Goal: Task Accomplishment & Management: Complete application form

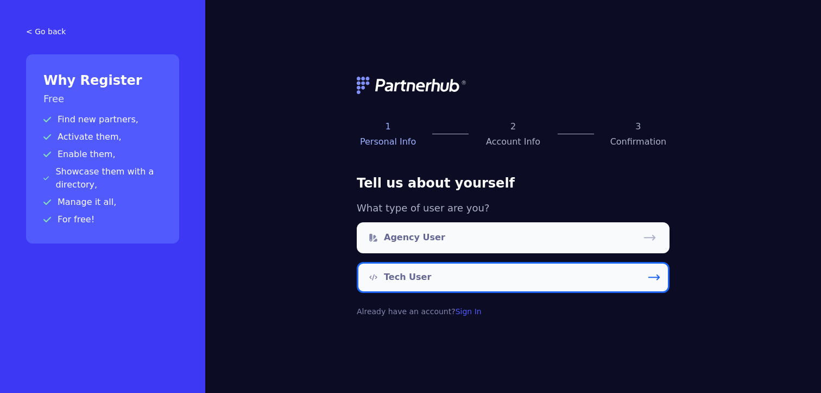
click at [444, 276] on link "Tech User" at bounding box center [513, 277] width 313 height 31
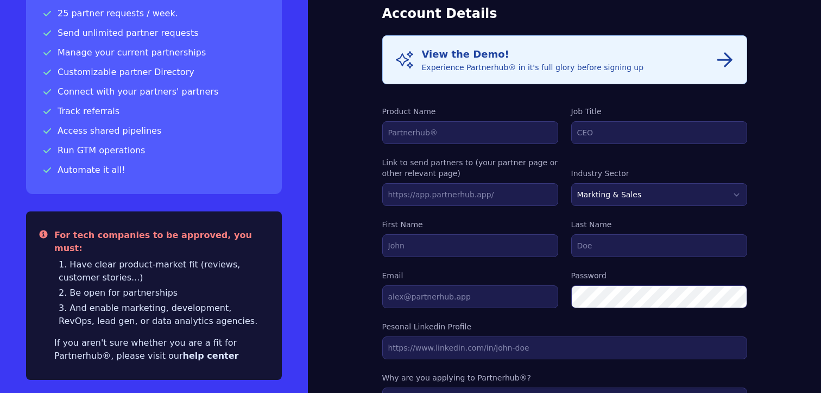
scroll to position [110, 0]
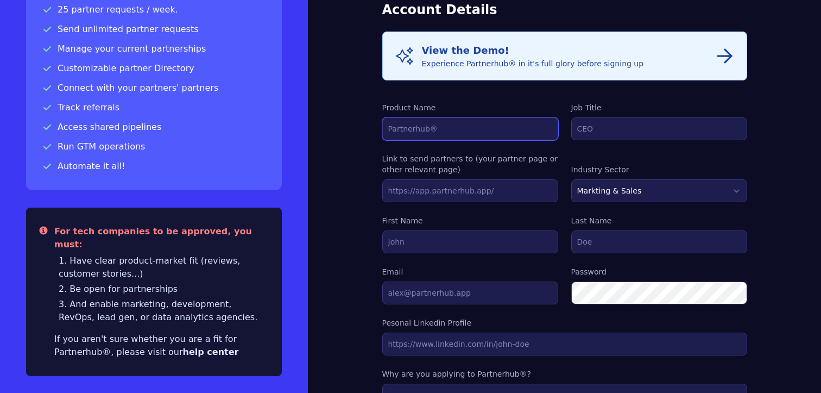
click at [443, 132] on input "Product Name" at bounding box center [470, 128] width 176 height 23
type input "Funnel"
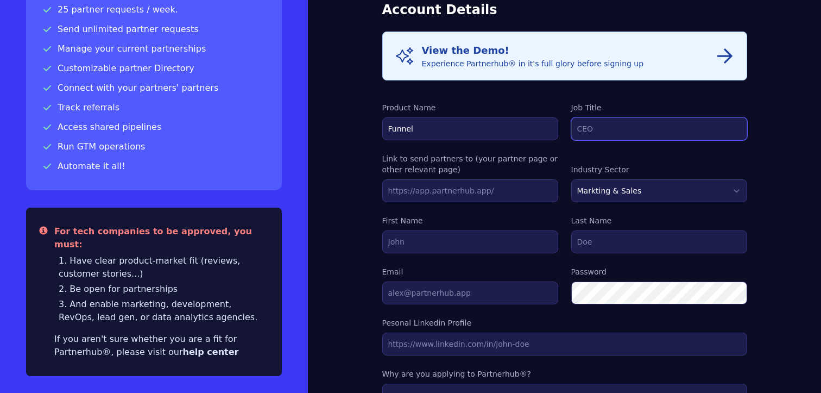
click at [646, 123] on input "Job Title" at bounding box center [659, 128] width 176 height 23
type input "Partner Account Manager"
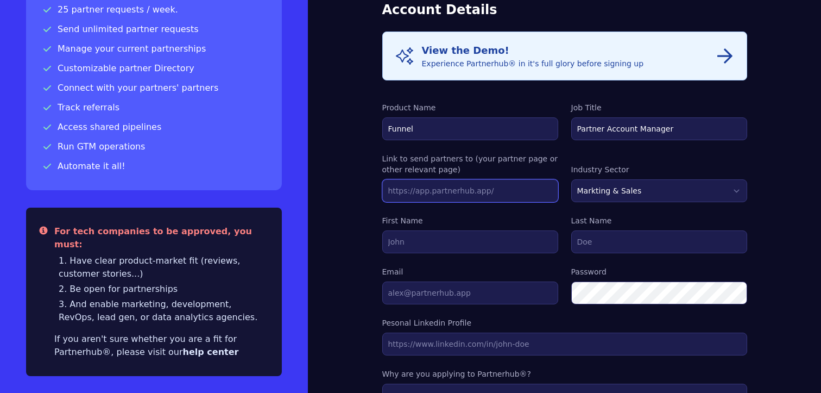
click at [505, 188] on input "text" at bounding box center [470, 190] width 176 height 23
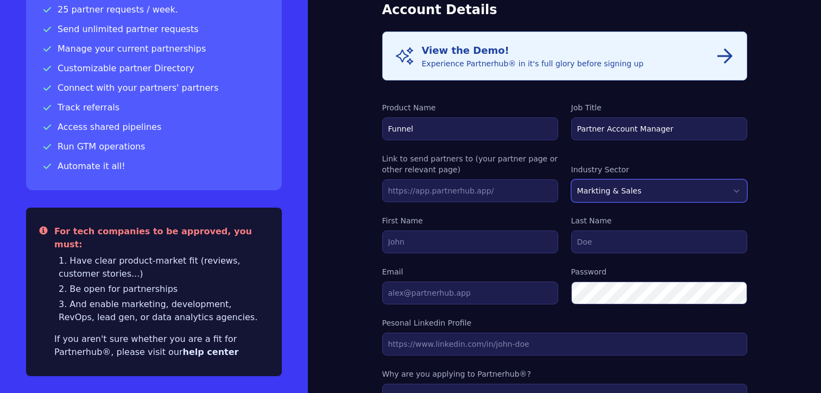
click at [579, 192] on select "Markting & Sales HR Finance Health Non-Profit Government Real Estate Blockchain…" at bounding box center [659, 190] width 176 height 23
click at [505, 232] on input "First Name" at bounding box center [470, 241] width 176 height 23
type input "[PERSON_NAME]"
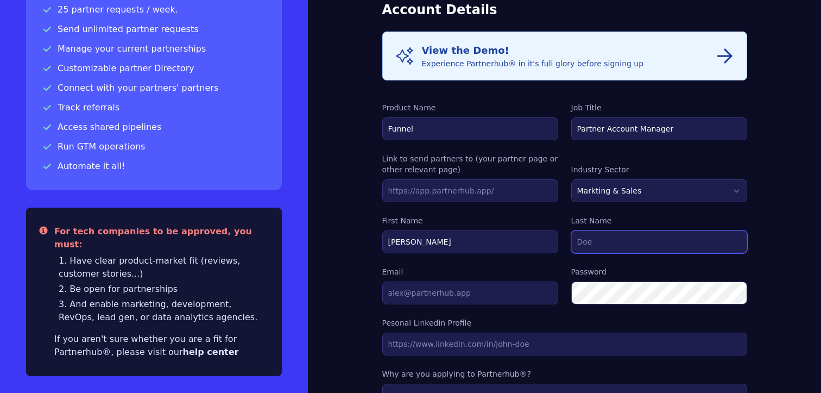
click at [592, 247] on input "Last Name" at bounding box center [659, 241] width 176 height 23
type input "[PERSON_NAME]"
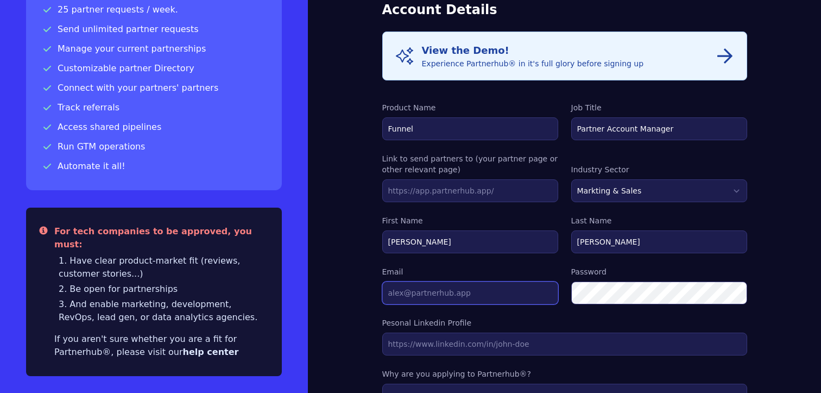
click at [494, 293] on input "Email" at bounding box center [470, 292] width 176 height 23
type input "[PERSON_NAME][EMAIL_ADDRESS][DOMAIN_NAME]"
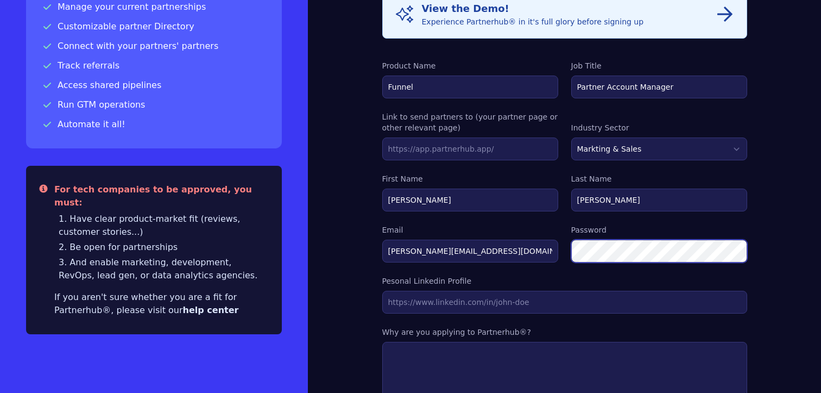
scroll to position [152, 0]
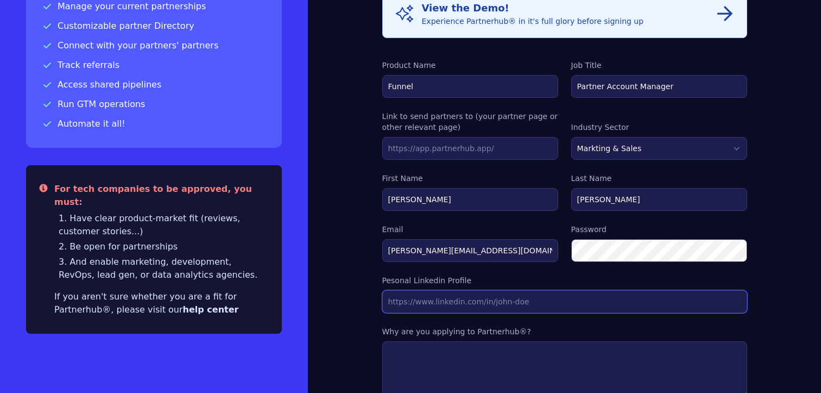
click at [477, 306] on input "Link to send partners to (your partner page or other relevant page)" at bounding box center [564, 301] width 365 height 23
paste input "[URL][DOMAIN_NAME]"
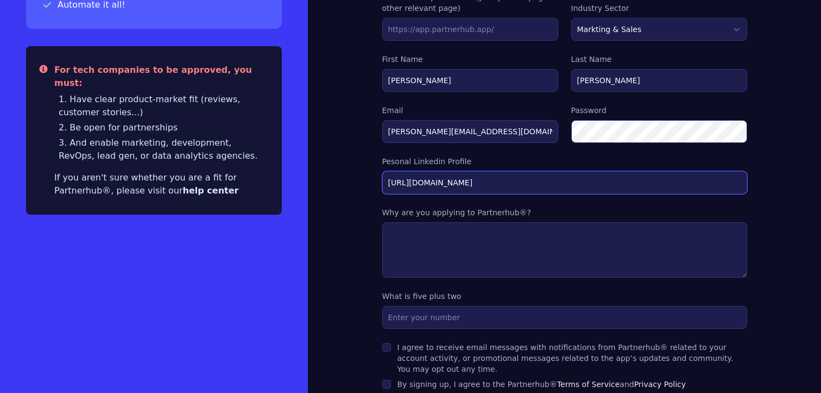
scroll to position [271, 0]
type input "[URL][DOMAIN_NAME]"
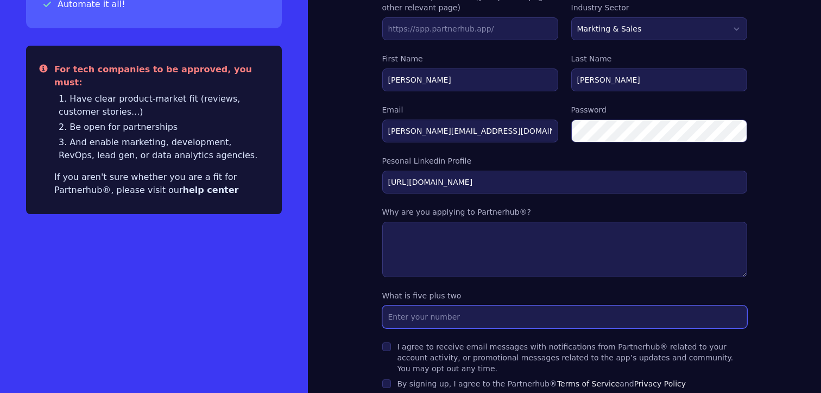
click at [462, 320] on input "text" at bounding box center [564, 316] width 365 height 23
type input "7"
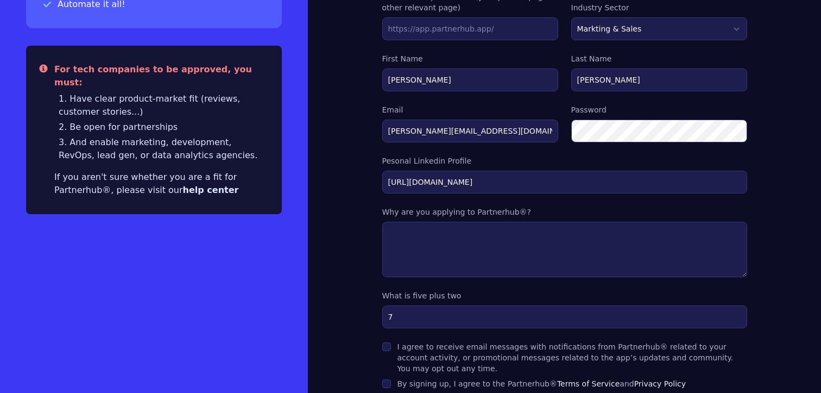
click at [435, 352] on label "I agree to receive email messages with notifications from Partnerhub® related t…" at bounding box center [565, 357] width 336 height 30
click at [391, 351] on input "I agree to receive email messages with notifications from Partnerhub® related t…" at bounding box center [386, 346] width 9 height 9
checkbox input "true"
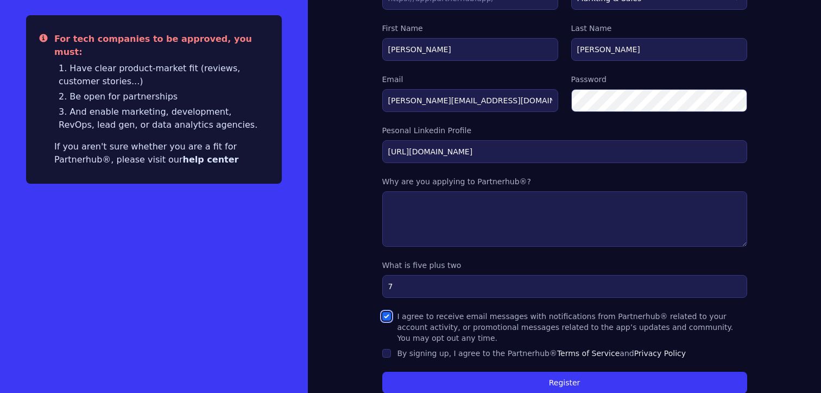
scroll to position [302, 0]
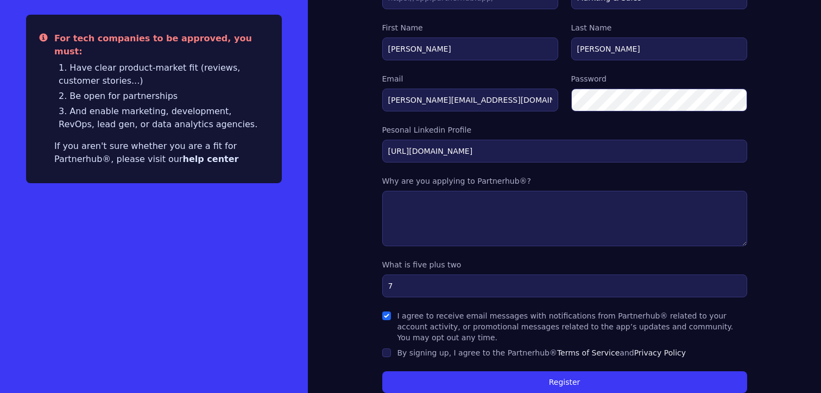
click at [435, 353] on label "By signing up, I agree to the Partnerhub® Terms of Service and Privacy Policy" at bounding box center [541, 352] width 289 height 9
click at [391, 353] on input "By signing up, I agree to the Partnerhub® Terms of Service and Privacy Policy" at bounding box center [386, 352] width 9 height 9
checkbox input "true"
click at [412, 327] on label "I agree to receive email messages with notifications from Partnerhub® related t…" at bounding box center [565, 326] width 336 height 30
click at [391, 320] on input "I agree to receive email messages with notifications from Partnerhub® related t…" at bounding box center [386, 315] width 9 height 9
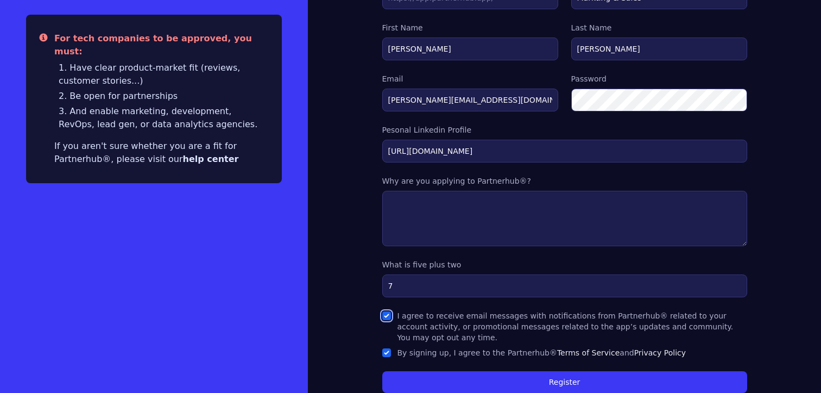
checkbox input "false"
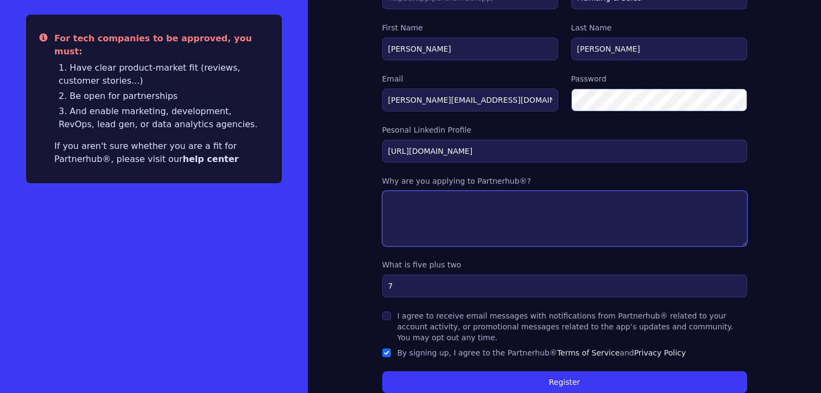
click at [435, 232] on textarea at bounding box center [564, 218] width 365 height 55
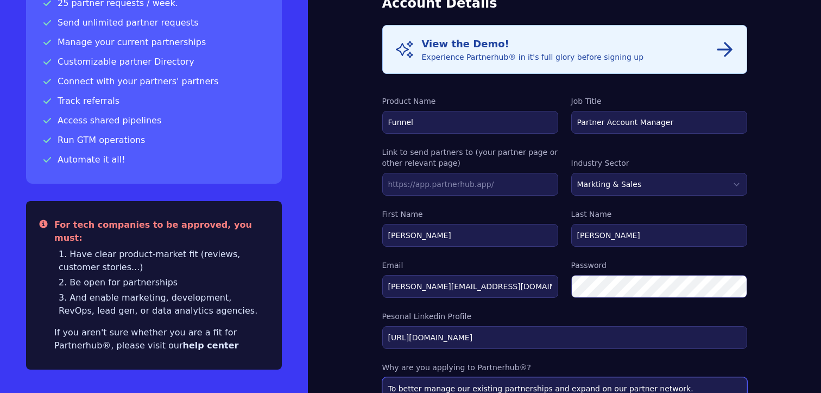
scroll to position [339, 0]
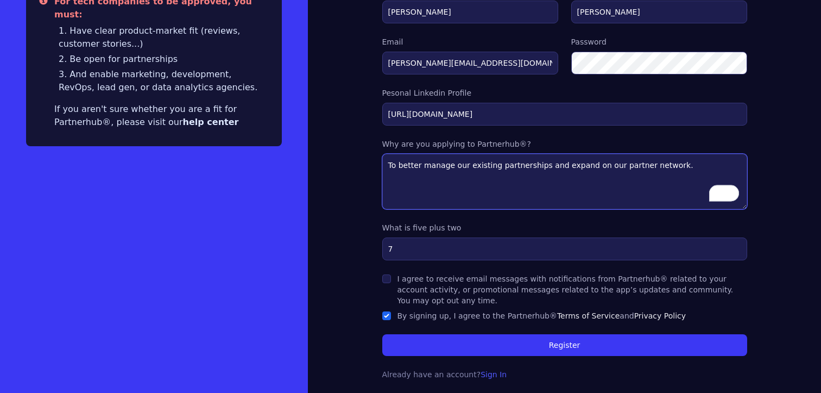
type textarea "To better manage our existing partnerships and expand on our partner network."
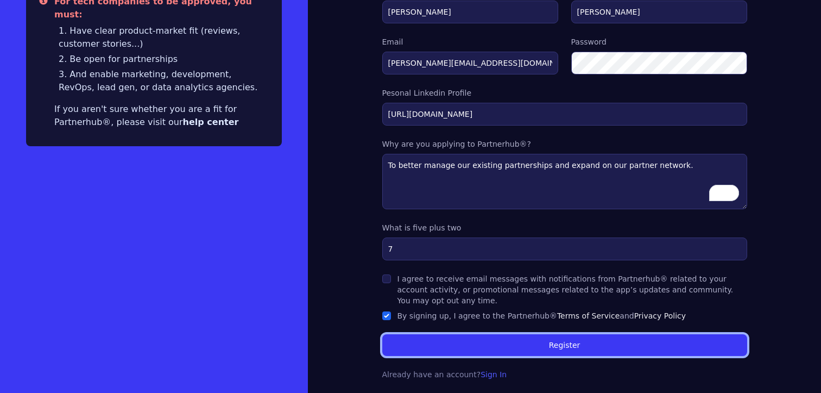
click at [458, 343] on button "Register" at bounding box center [564, 345] width 365 height 22
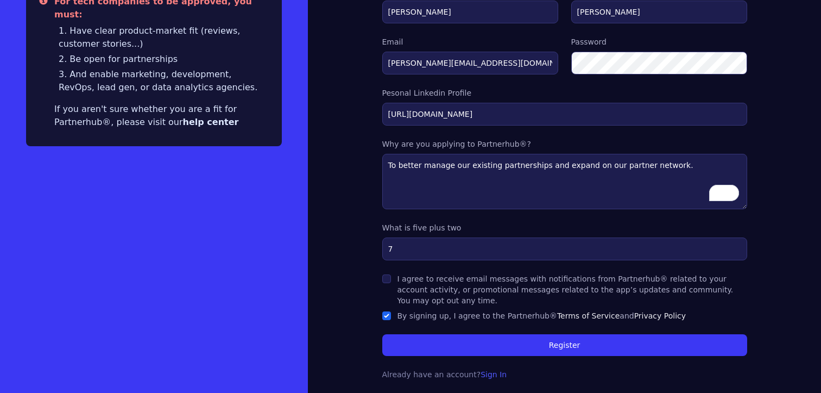
scroll to position [207, 0]
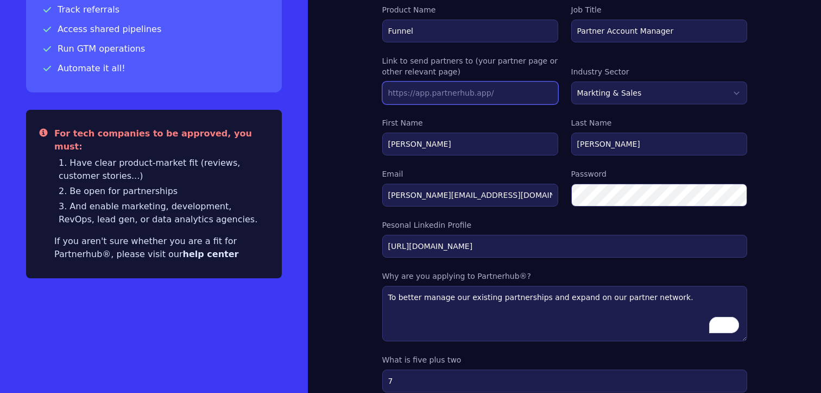
paste input "[URL][DOMAIN_NAME]"
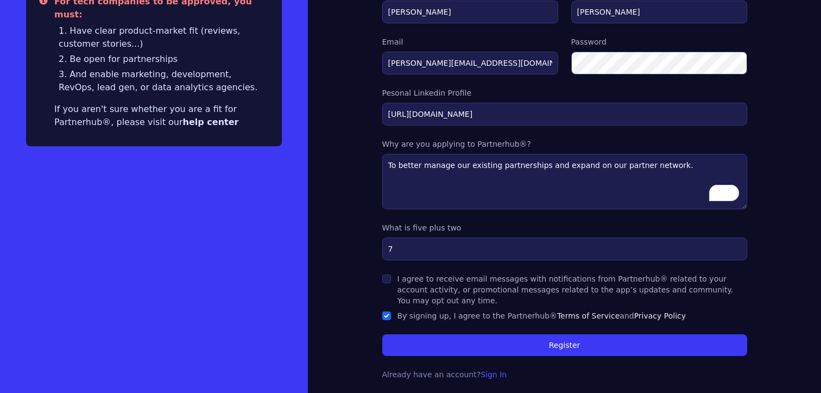
type input "[URL][DOMAIN_NAME]"
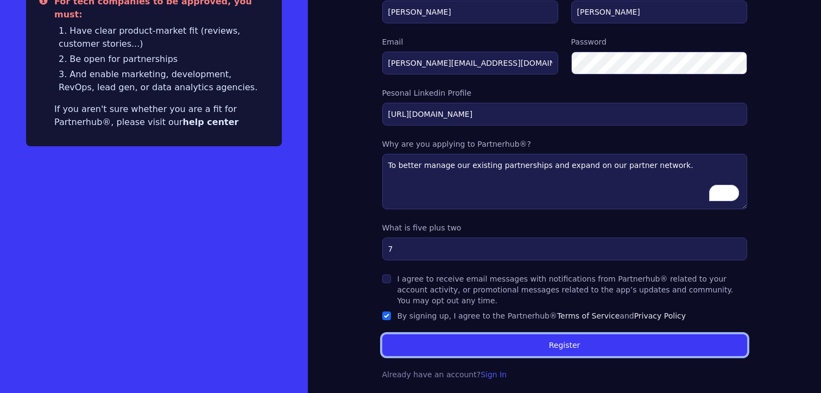
click at [540, 344] on button "Register" at bounding box center [564, 345] width 365 height 22
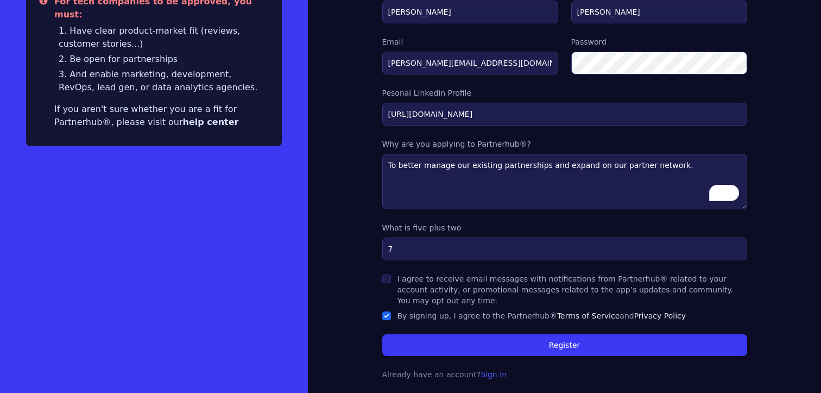
click at [453, 286] on label "I agree to receive email messages with notifications from Partnerhub® related t…" at bounding box center [565, 289] width 336 height 30
click at [391, 283] on input "I agree to receive email messages with notifications from Partnerhub® related t…" at bounding box center [386, 278] width 9 height 9
checkbox input "true"
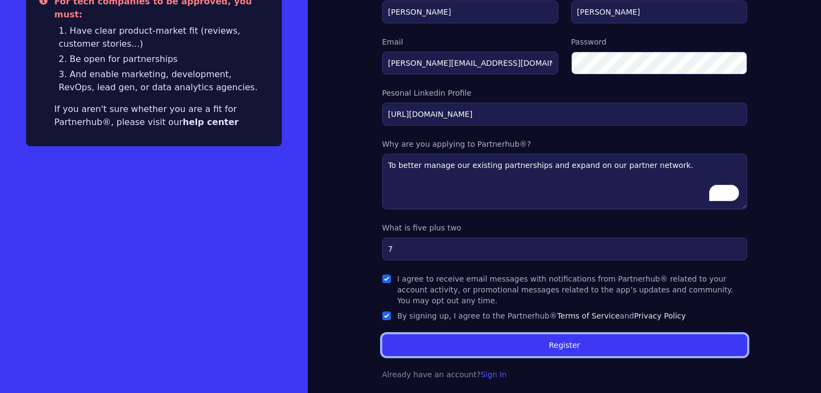
click at [497, 351] on button "Register" at bounding box center [564, 345] width 365 height 22
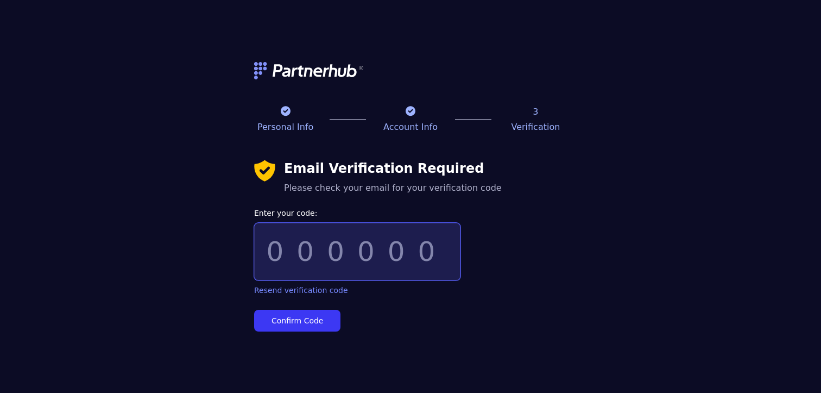
click at [376, 246] on input "Enter your code:" at bounding box center [357, 252] width 206 height 58
click at [263, 235] on input "Enter your code:" at bounding box center [357, 252] width 206 height 58
